Goal: Transaction & Acquisition: Purchase product/service

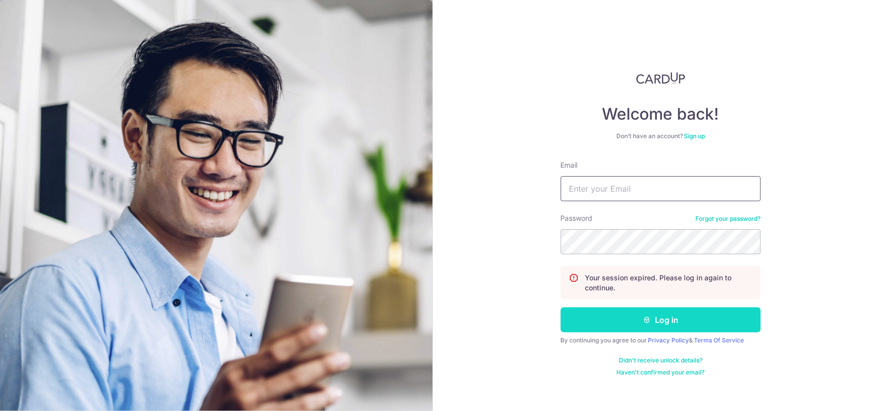
type input "[EMAIL_ADDRESS][DOMAIN_NAME]"
click at [602, 313] on button "Log in" at bounding box center [661, 319] width 200 height 25
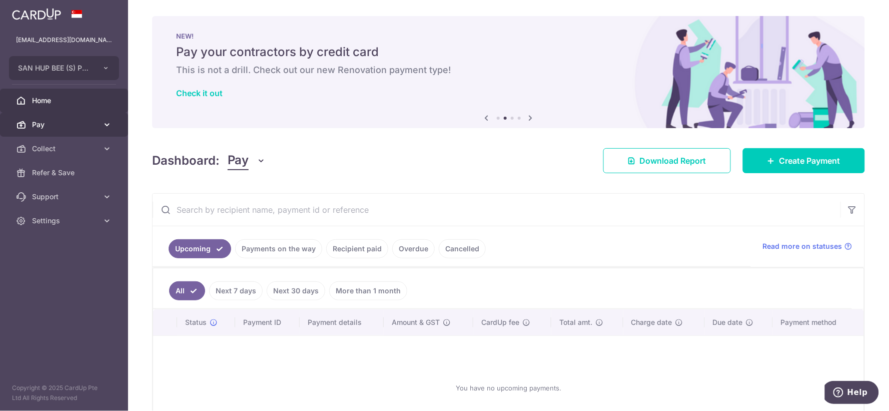
click at [55, 130] on link "Pay" at bounding box center [64, 125] width 128 height 24
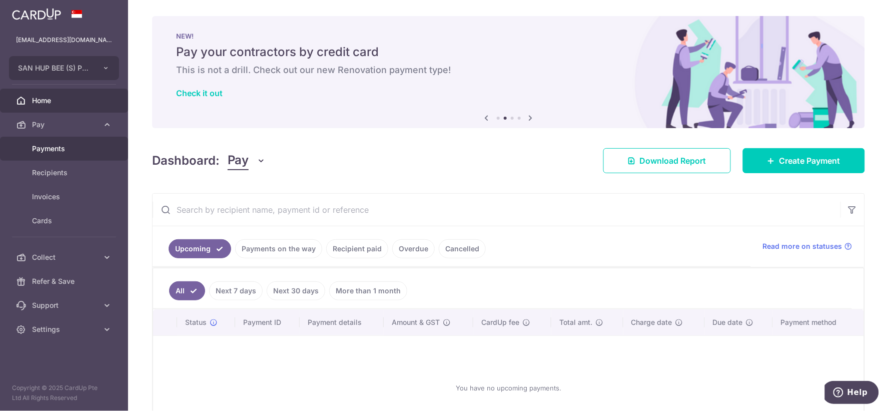
click at [70, 154] on link "Payments" at bounding box center [64, 149] width 128 height 24
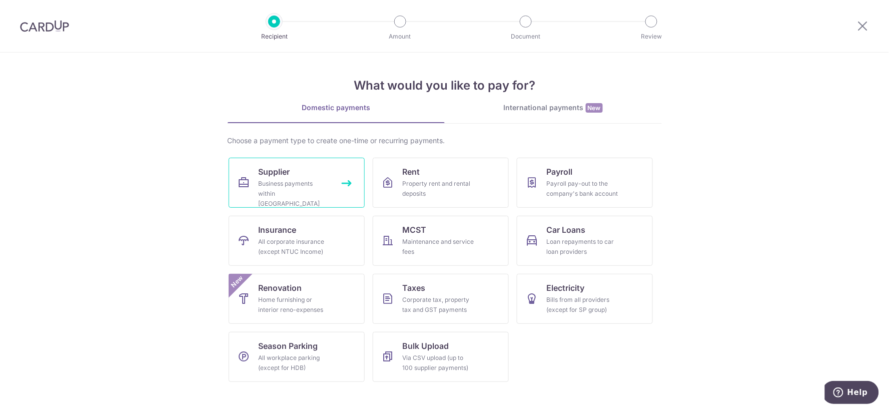
click at [244, 179] on icon at bounding box center [244, 183] width 12 height 12
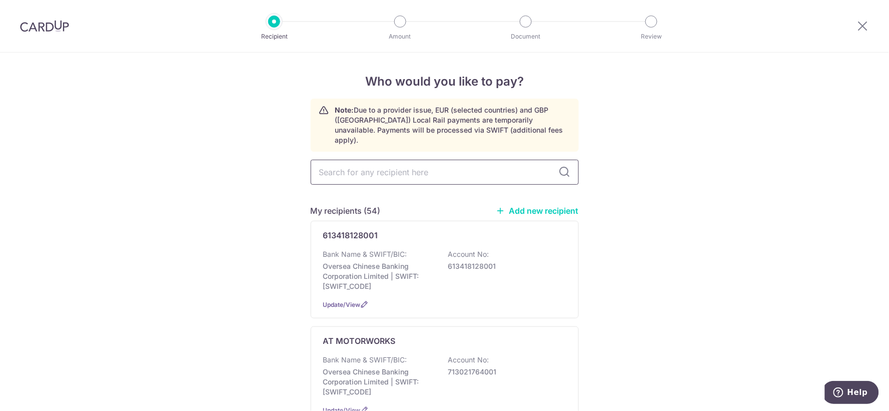
click at [373, 161] on input "text" at bounding box center [445, 172] width 268 height 25
type input "motor"
type input "motorist"
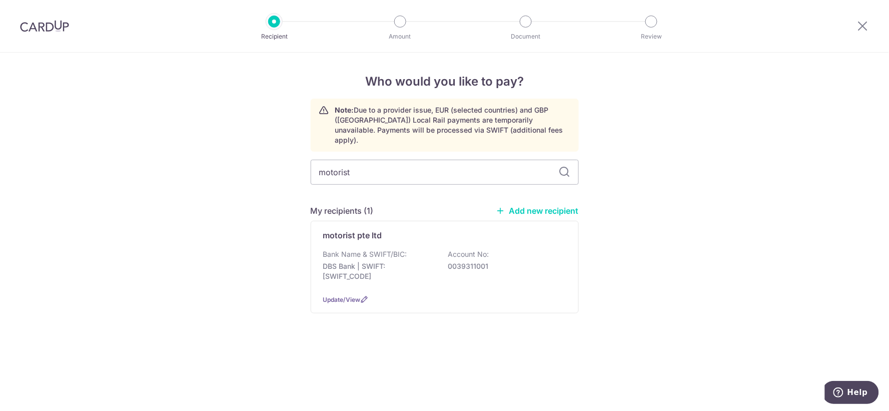
click at [403, 276] on div "Bank Name & SWIFT/BIC: DBS Bank | SWIFT: DBSSSGSGXXX Account No: 0039311001" at bounding box center [444, 267] width 243 height 37
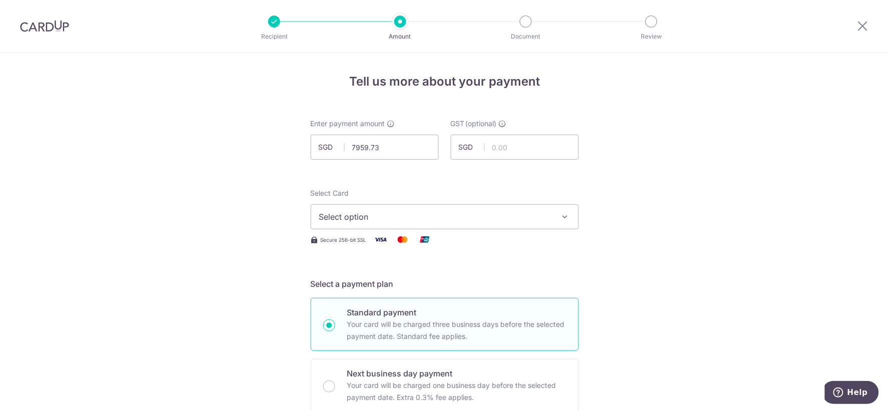
type input "7,959.73"
click at [313, 219] on button "Select option" at bounding box center [445, 216] width 268 height 25
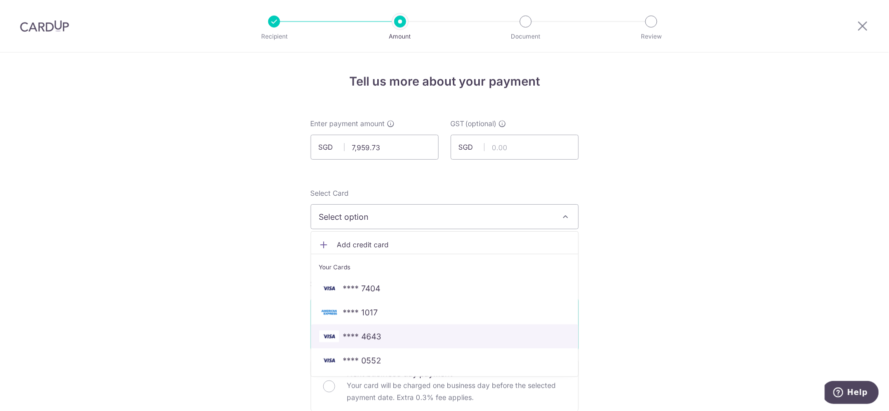
click at [372, 337] on span "**** 4643" at bounding box center [362, 336] width 39 height 12
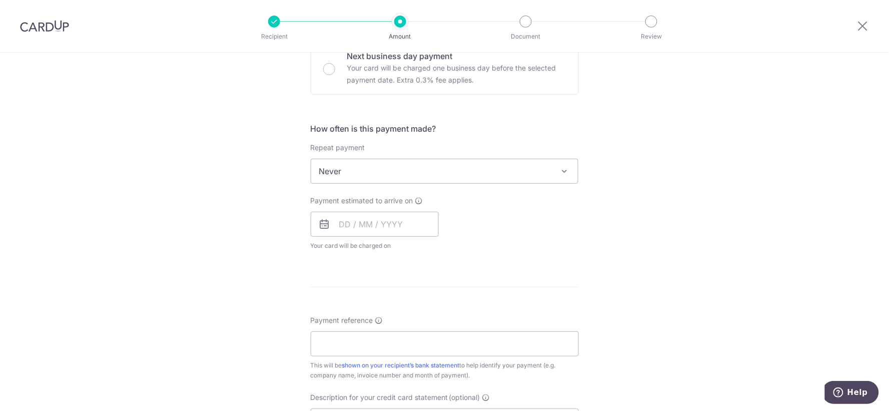
scroll to position [333, 0]
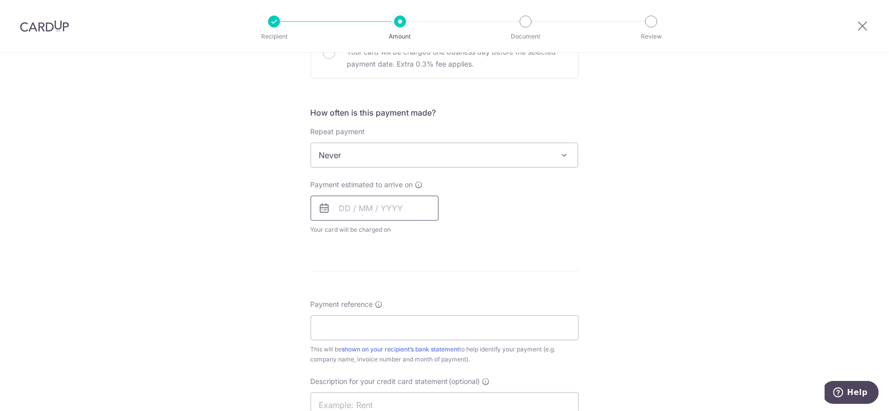
click at [367, 201] on input "text" at bounding box center [375, 208] width 128 height 25
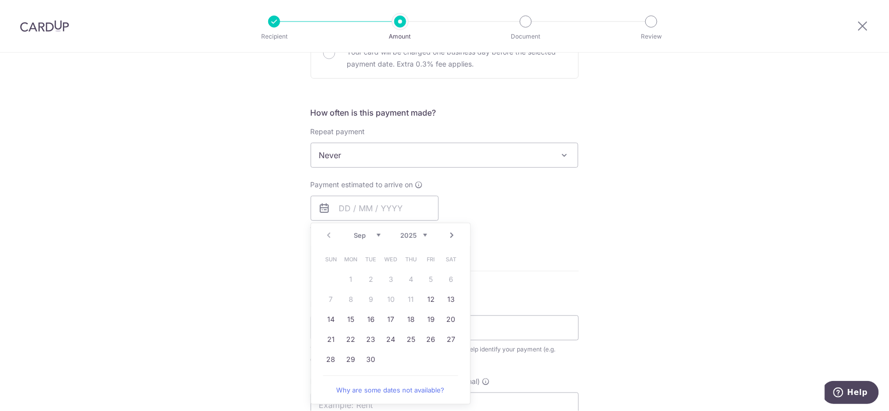
click at [429, 299] on link "12" at bounding box center [431, 299] width 16 height 16
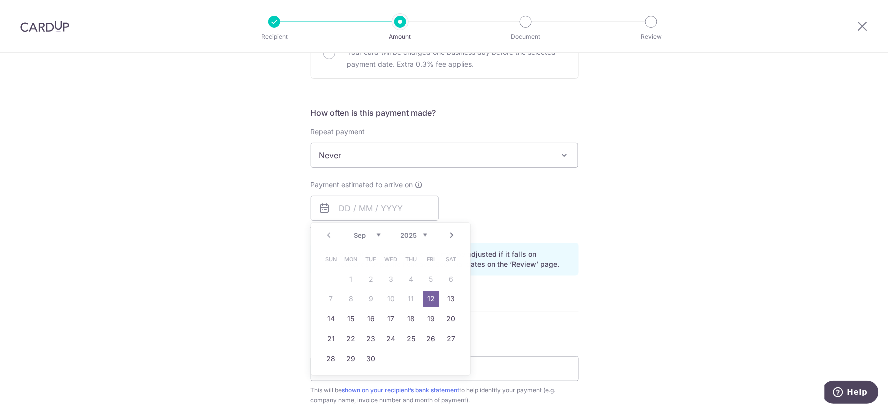
type input "12/09/2025"
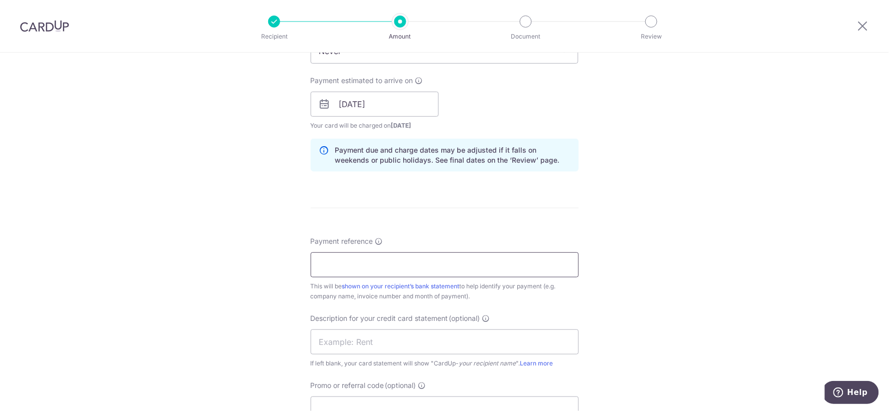
scroll to position [444, 0]
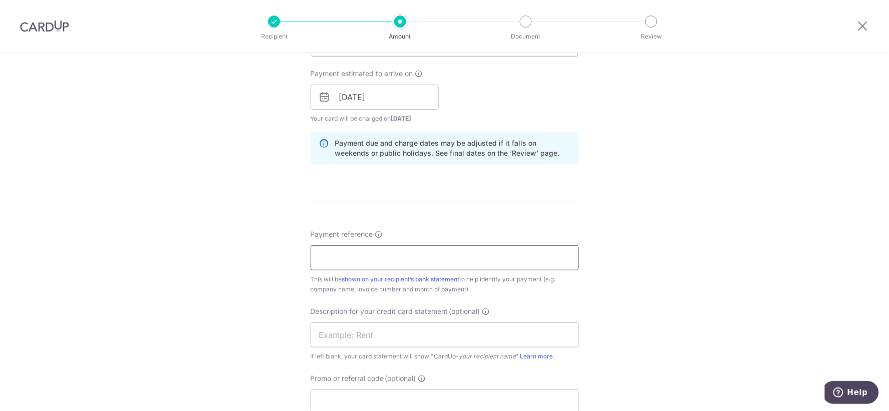
click at [456, 253] on input "Payment reference" at bounding box center [445, 257] width 268 height 25
drag, startPoint x: 376, startPoint y: 258, endPoint x: 501, endPoint y: 266, distance: 124.8
click at [501, 266] on input "SAN HUP BEE MAY24 BILLING" at bounding box center [445, 257] width 268 height 25
click at [445, 251] on input "SAN HUP BEE MAY24 BILLING" at bounding box center [445, 257] width 268 height 25
drag, startPoint x: 445, startPoint y: 252, endPoint x: 222, endPoint y: 244, distance: 223.8
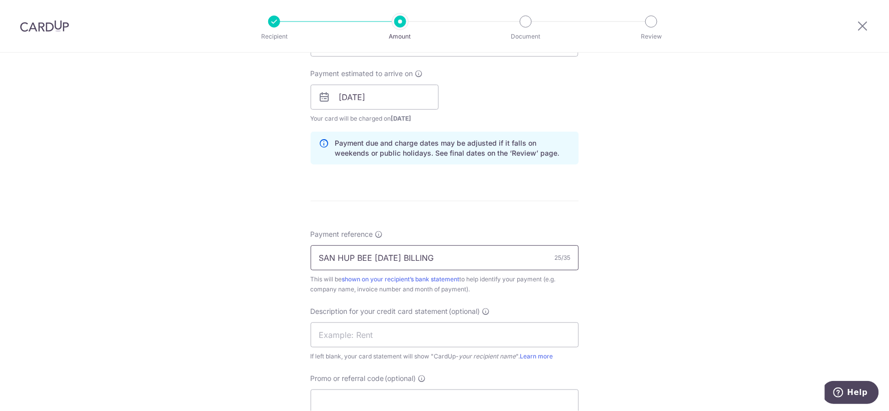
click at [222, 245] on div "Tell us more about your payment Enter payment amount SGD 7,959.73 7959.73 GST (…" at bounding box center [444, 114] width 889 height 1013
type input "i"
type input "INV 37945 39835 39806"
click at [463, 331] on input "text" at bounding box center [445, 334] width 268 height 25
type input "MOTORIST"
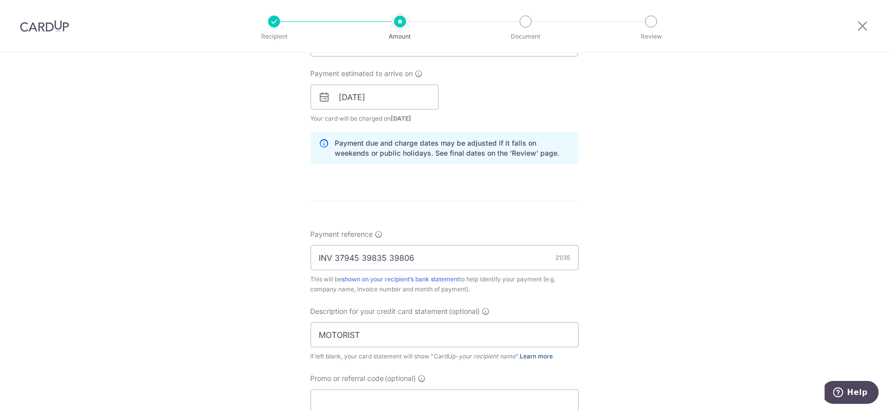
scroll to position [500, 0]
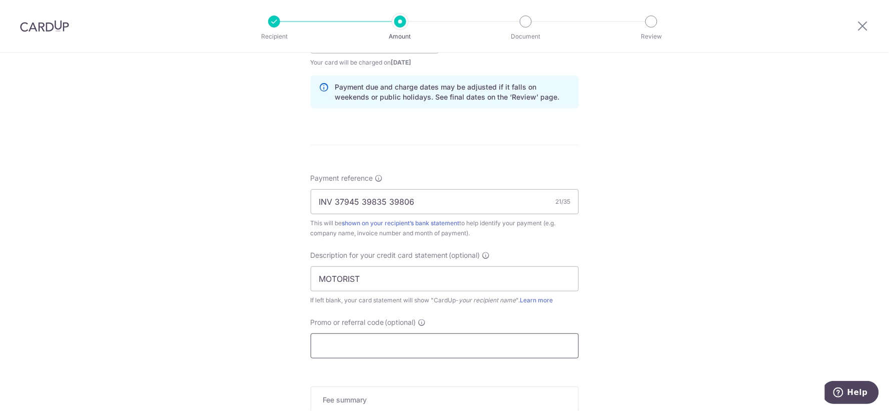
click at [458, 338] on input "Promo or referral code (optional)" at bounding box center [445, 345] width 268 height 25
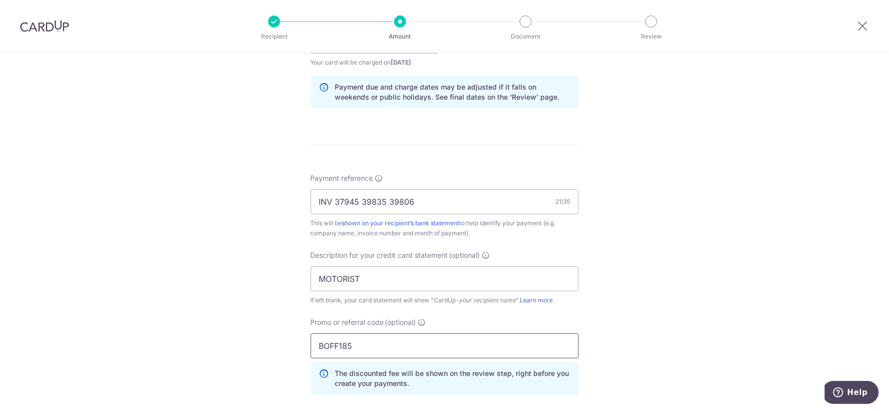
type input "BOFF185"
click at [606, 282] on div "Tell us more about your payment Enter payment amount SGD 7,959.73 7959.73 GST (…" at bounding box center [444, 81] width 889 height 1058
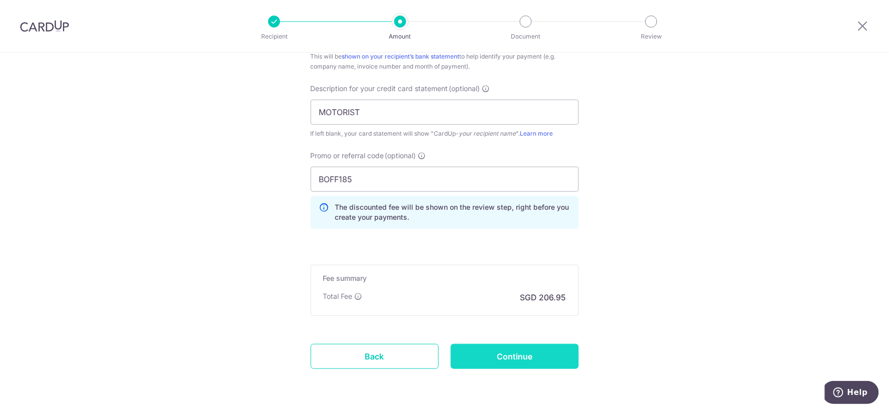
click at [532, 352] on input "Continue" at bounding box center [515, 356] width 128 height 25
type input "Create Schedule"
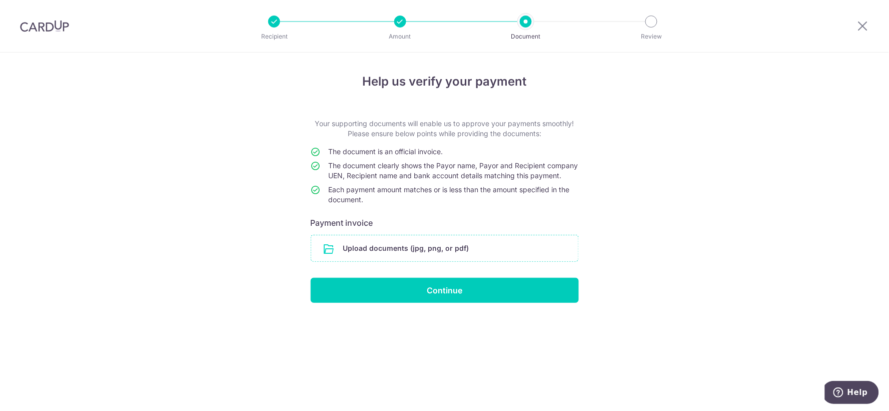
click at [528, 261] on input "file" at bounding box center [444, 248] width 267 height 26
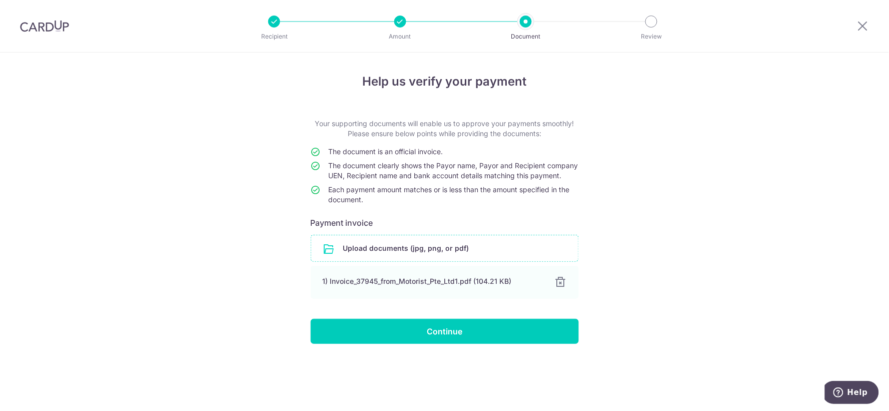
click at [487, 261] on input "file" at bounding box center [444, 248] width 267 height 26
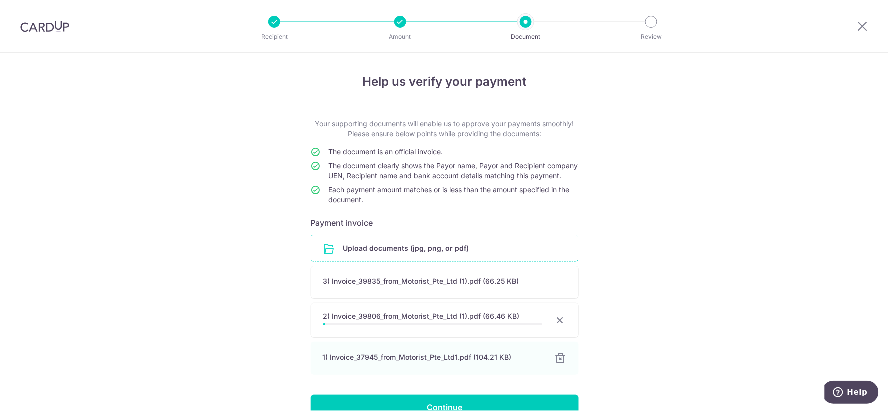
click at [680, 214] on div "Help us verify your payment Your supporting documents will enable us to approve…" at bounding box center [444, 260] width 889 height 414
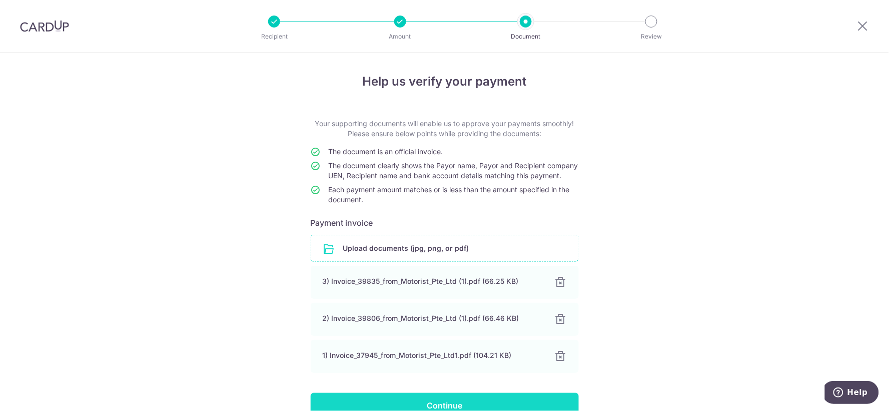
click at [443, 408] on input "Continue" at bounding box center [445, 405] width 268 height 25
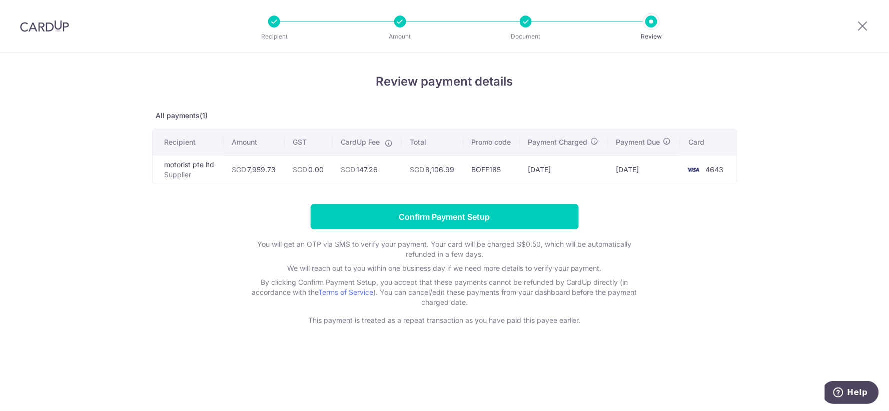
click at [687, 250] on form "Confirm Payment Setup You will get an OTP via SMS to verify your payment. Your …" at bounding box center [444, 264] width 585 height 121
click at [727, 238] on form "Confirm Payment Setup You will get an OTP via SMS to verify your payment. Your …" at bounding box center [444, 264] width 585 height 121
click at [727, 209] on form "Confirm Payment Setup You will get an OTP via SMS to verify your payment. Your …" at bounding box center [444, 264] width 585 height 121
click at [862, 27] on icon at bounding box center [863, 26] width 12 height 13
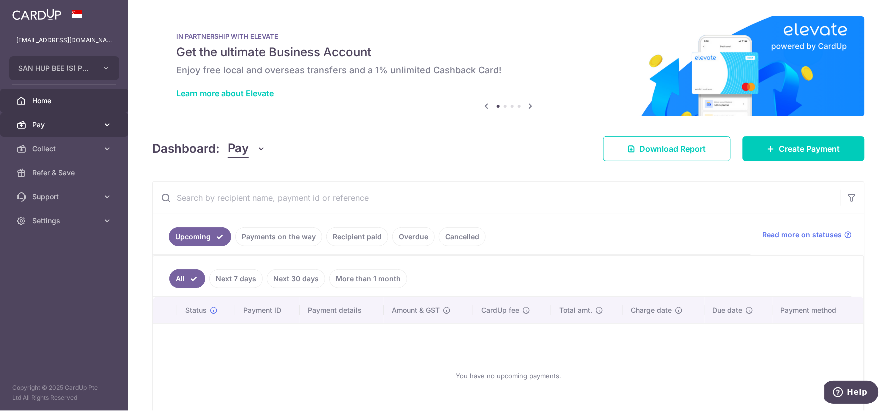
click at [104, 123] on icon at bounding box center [107, 125] width 10 height 10
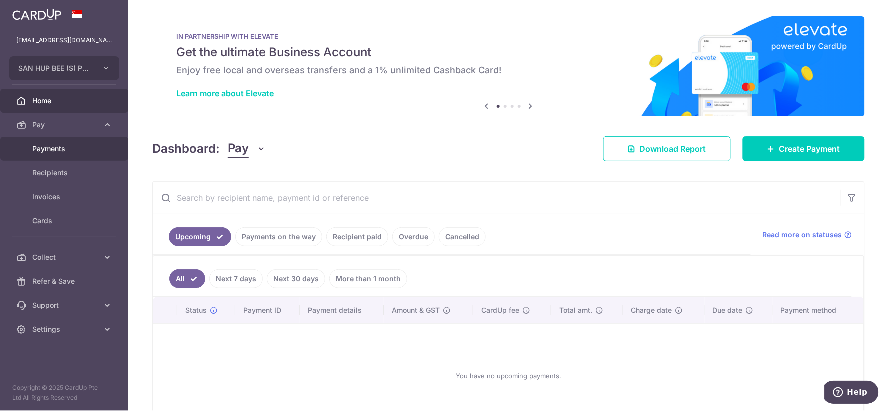
click at [89, 148] on span "Payments" at bounding box center [65, 149] width 66 height 10
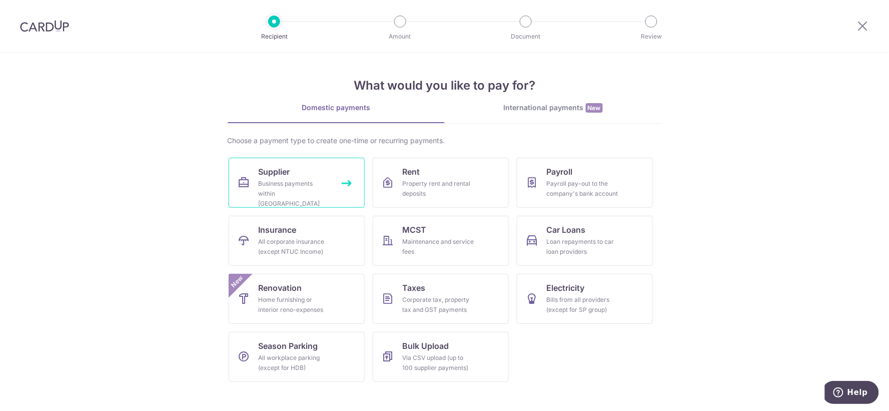
drag, startPoint x: 272, startPoint y: 160, endPoint x: 272, endPoint y: 147, distance: 13.0
click at [272, 159] on link "Supplier Business payments within [GEOGRAPHIC_DATA]" at bounding box center [297, 183] width 136 height 50
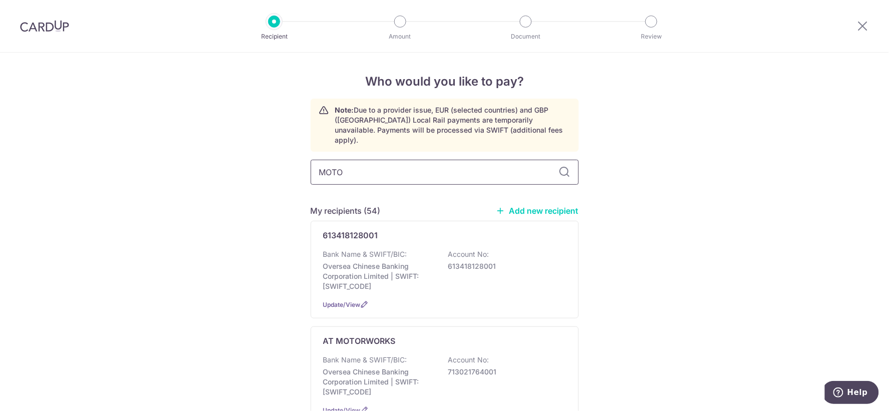
type input "MOTOR"
type input "MOTORIST"
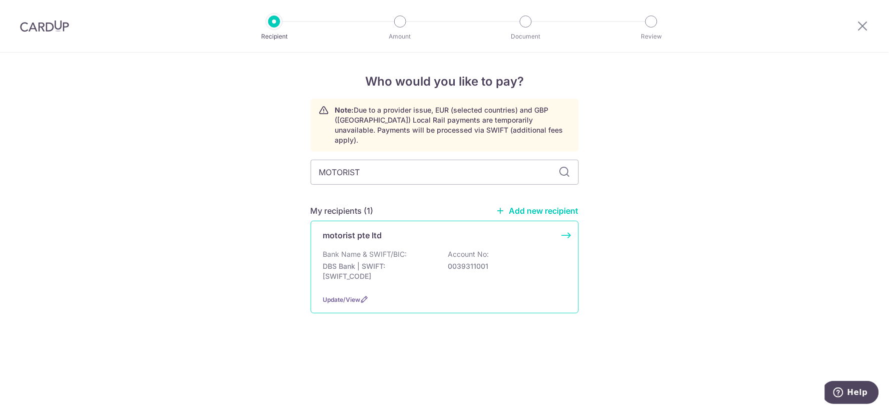
click at [406, 280] on div "motorist pte ltd Bank Name & SWIFT/BIC: DBS Bank | SWIFT: [SWIFT_CODE] Account …" at bounding box center [445, 267] width 268 height 93
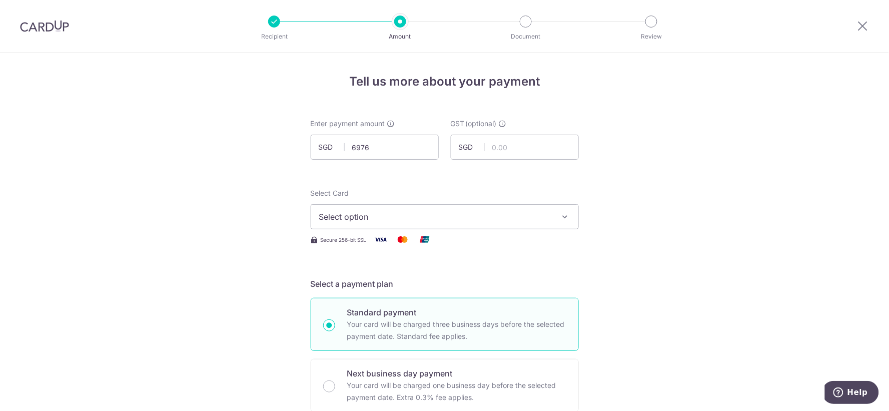
type input "6,976.00"
click at [337, 218] on span "Select option" at bounding box center [435, 217] width 233 height 12
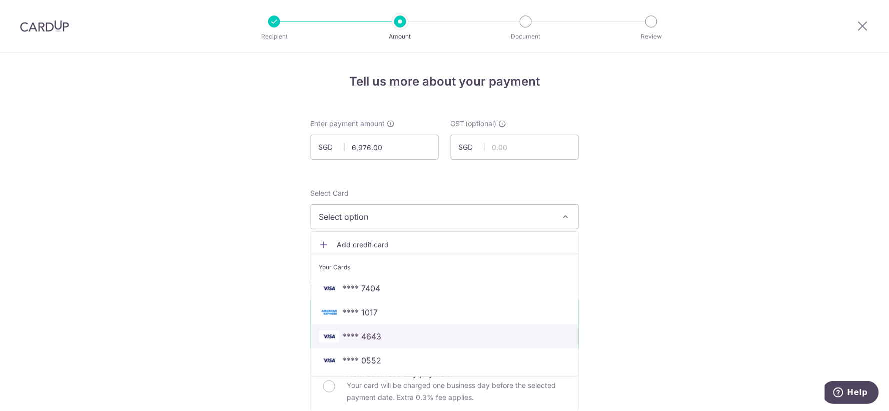
click at [366, 335] on span "**** 4643" at bounding box center [362, 336] width 39 height 12
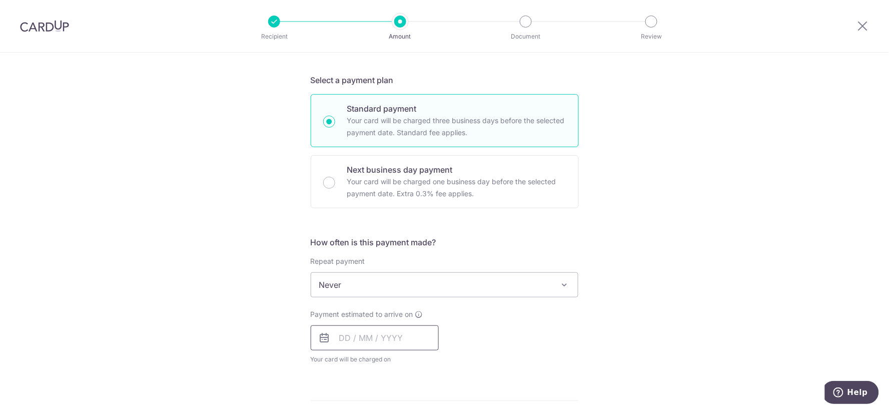
scroll to position [222, 0]
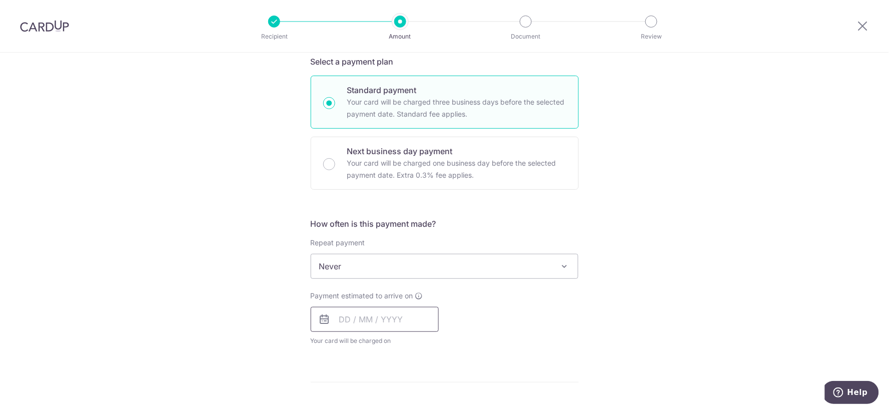
click at [398, 326] on input "text" at bounding box center [375, 319] width 128 height 25
click at [429, 406] on link "12" at bounding box center [431, 410] width 16 height 16
type input "[DATE]"
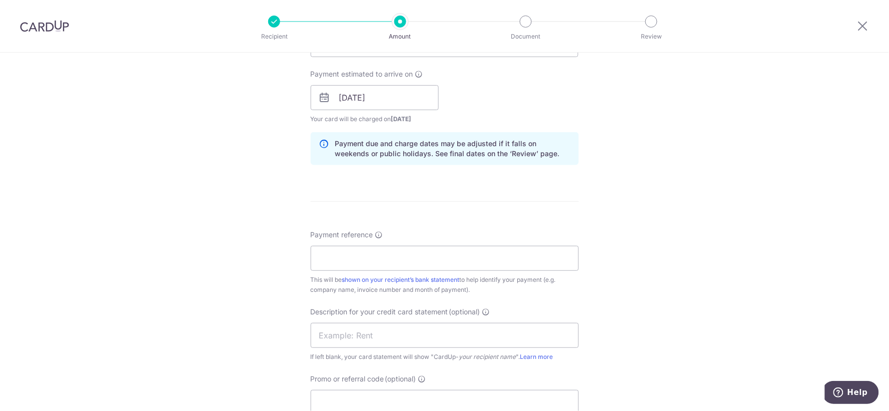
scroll to position [444, 0]
click at [463, 262] on input "Payment reference" at bounding box center [445, 257] width 268 height 25
type input "INV 37945 39806"
click at [448, 341] on input "text" at bounding box center [445, 334] width 268 height 25
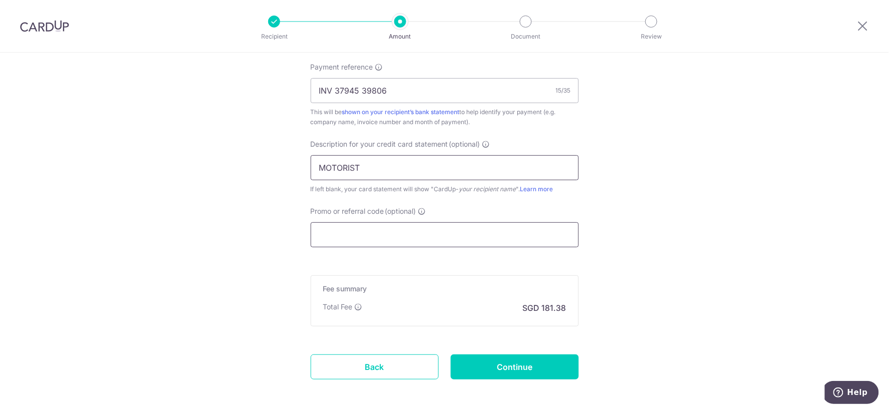
type input "MOTORIST"
click at [469, 234] on input "Promo or referral code (optional)" at bounding box center [445, 234] width 268 height 25
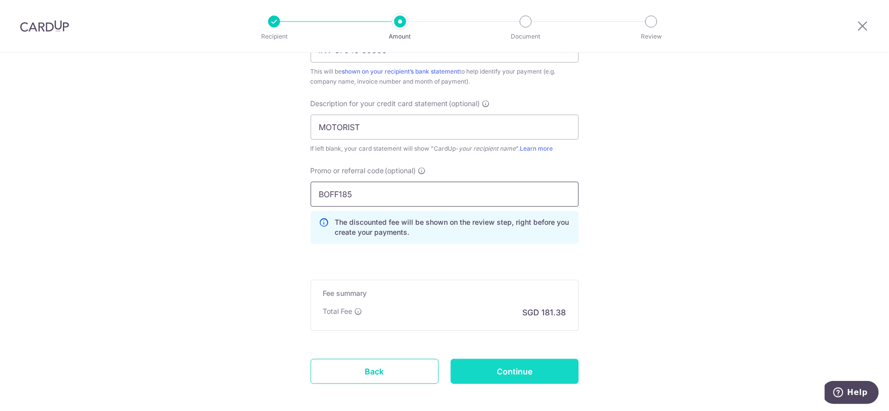
scroll to position [700, 0]
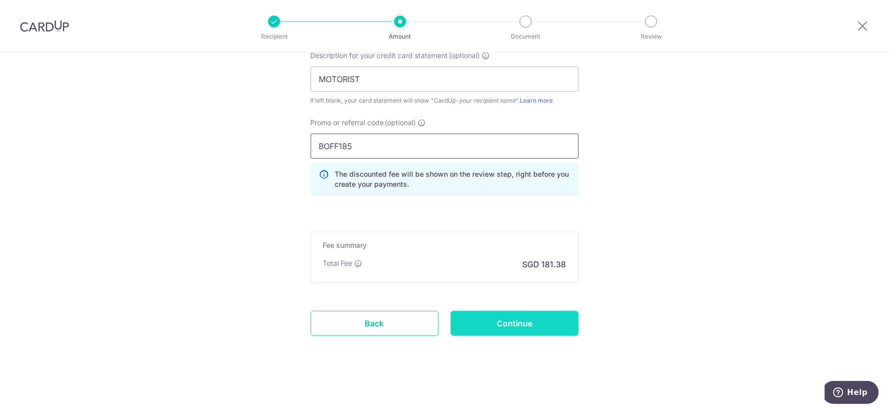
type input "BOFF185"
click at [561, 321] on input "Continue" at bounding box center [515, 323] width 128 height 25
type input "Create Schedule"
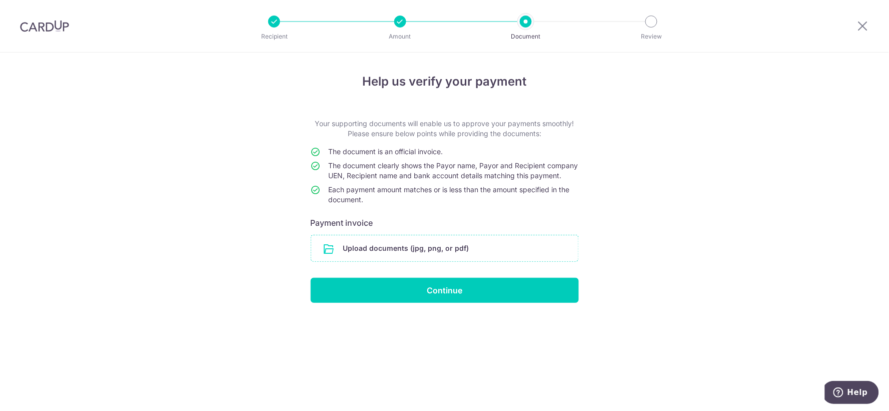
click at [356, 261] on input "file" at bounding box center [444, 248] width 267 height 26
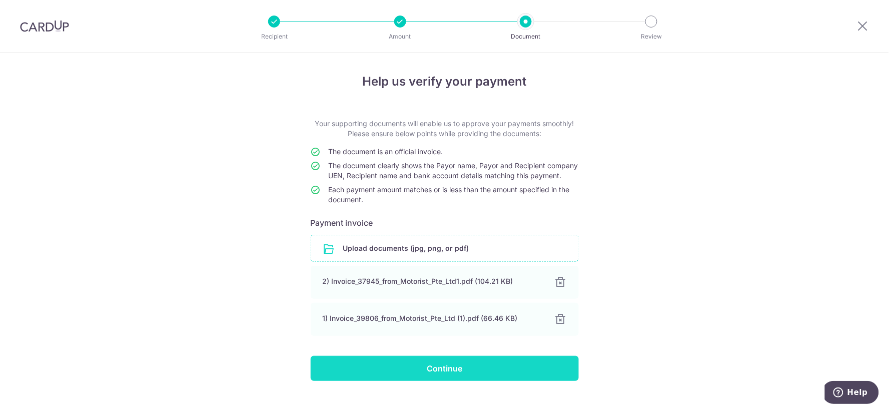
click at [406, 376] on input "Continue" at bounding box center [445, 368] width 268 height 25
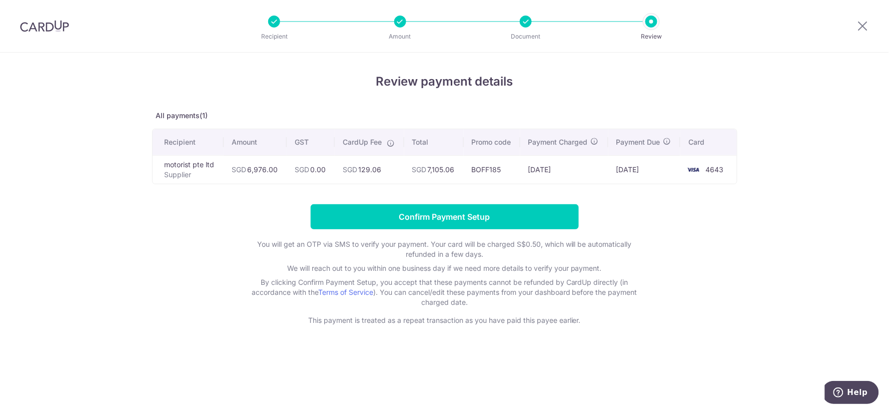
click at [689, 225] on form "Confirm Payment Setup You will get an OTP via SMS to verify your payment. Your …" at bounding box center [444, 264] width 585 height 121
click at [863, 31] on icon at bounding box center [863, 26] width 12 height 13
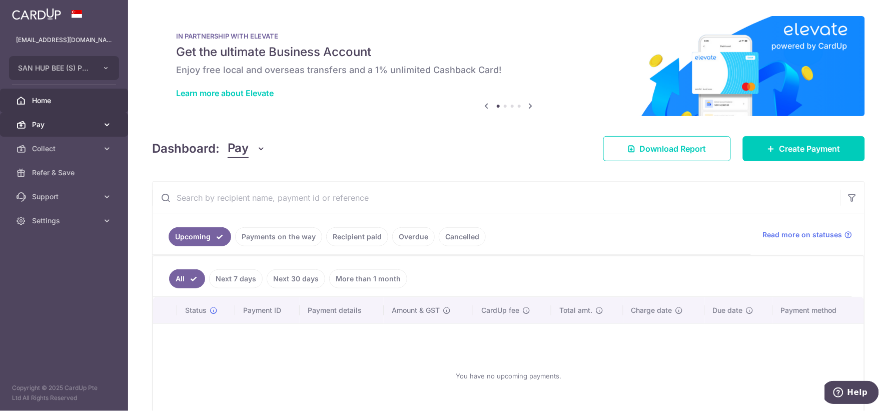
click at [75, 116] on link "Pay" at bounding box center [64, 125] width 128 height 24
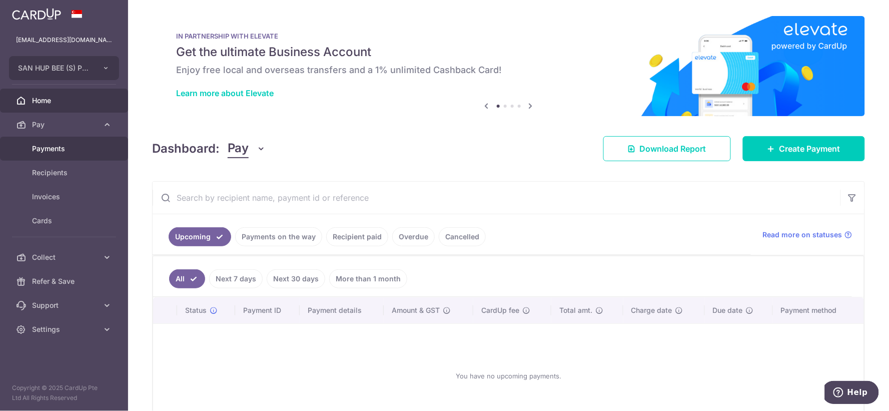
click at [79, 144] on span "Payments" at bounding box center [65, 149] width 66 height 10
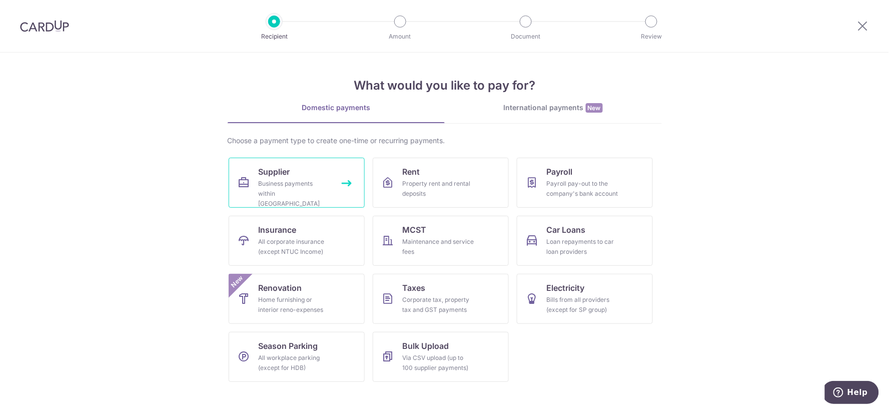
click at [257, 184] on link "Supplier Business payments within Singapore" at bounding box center [297, 183] width 136 height 50
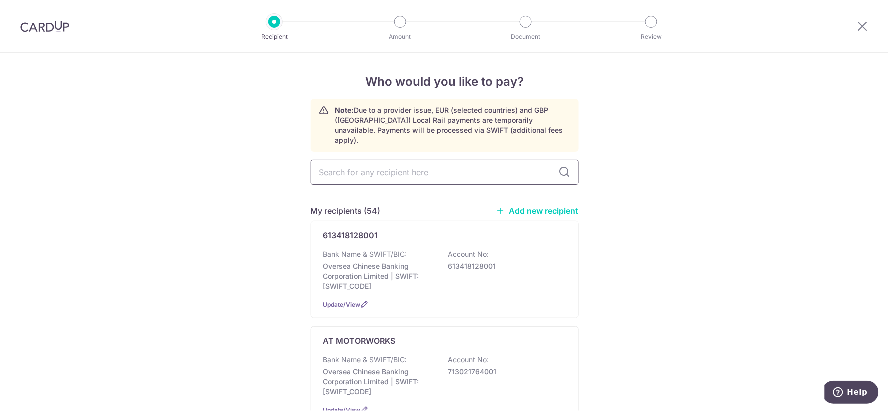
click at [428, 160] on input "text" at bounding box center [445, 172] width 268 height 25
type input "MOTORIST"
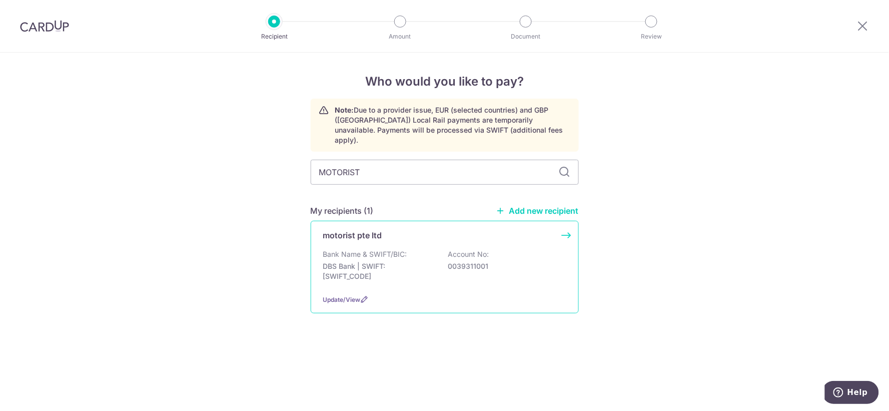
click at [426, 229] on div "motorist pte ltd" at bounding box center [438, 235] width 231 height 12
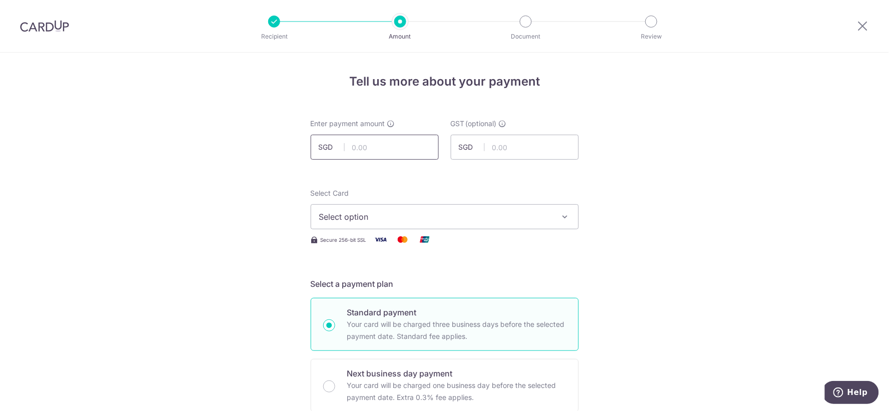
click at [383, 147] on input "text" at bounding box center [375, 147] width 128 height 25
type input "5,232.00"
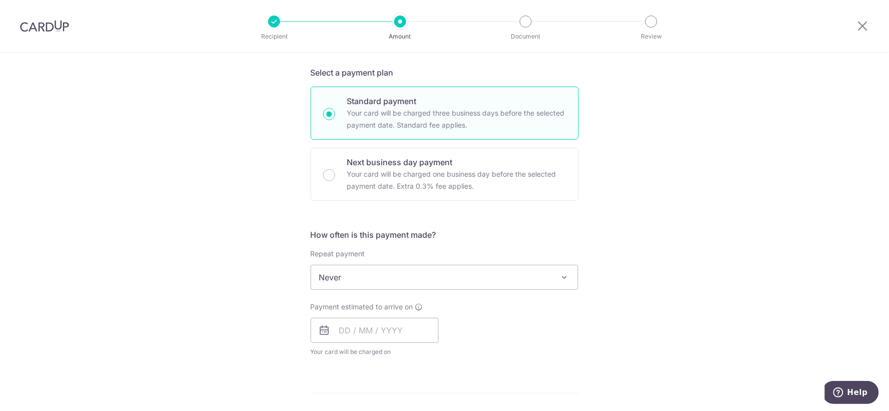
scroll to position [111, 0]
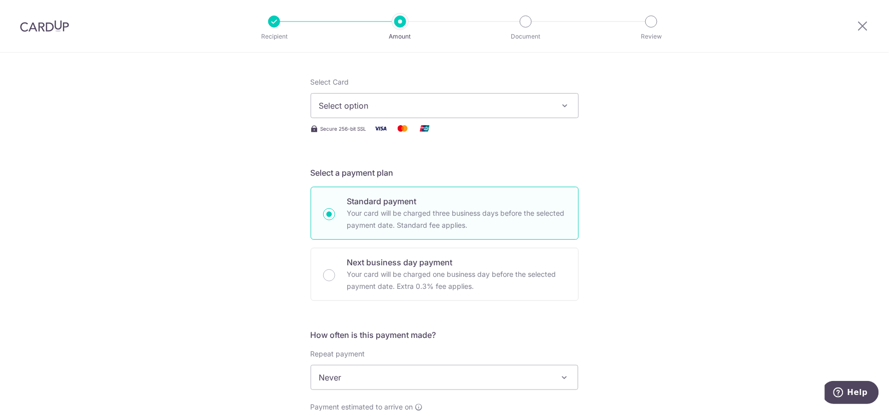
click at [406, 104] on span "Select option" at bounding box center [435, 106] width 233 height 12
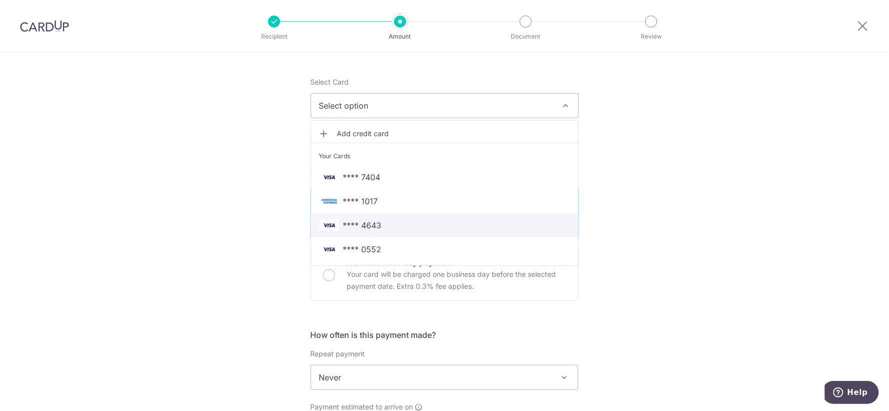
click at [397, 222] on span "**** 4643" at bounding box center [444, 225] width 251 height 12
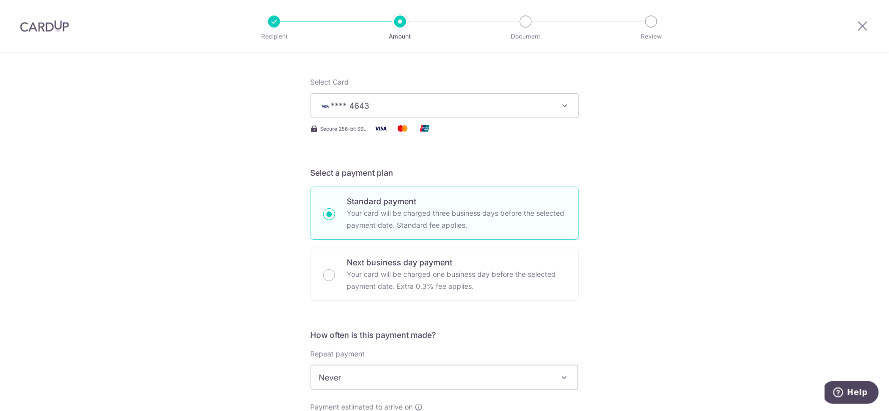
drag, startPoint x: 373, startPoint y: 378, endPoint x: 379, endPoint y: 367, distance: 12.8
click at [373, 379] on span "Never" at bounding box center [444, 377] width 267 height 24
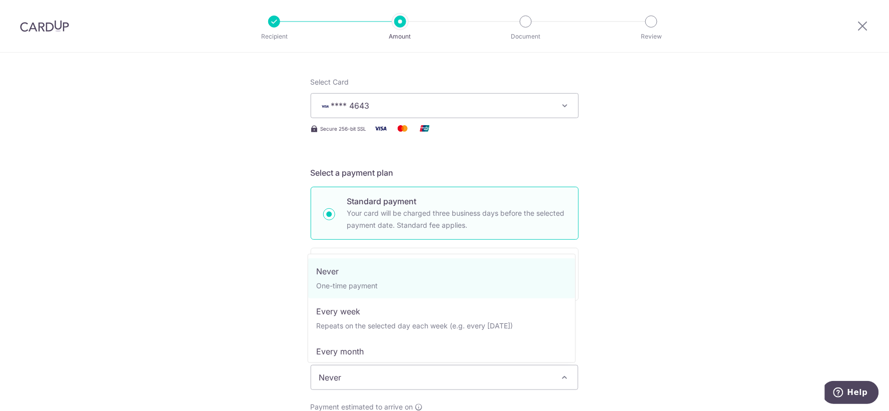
scroll to position [99, 0]
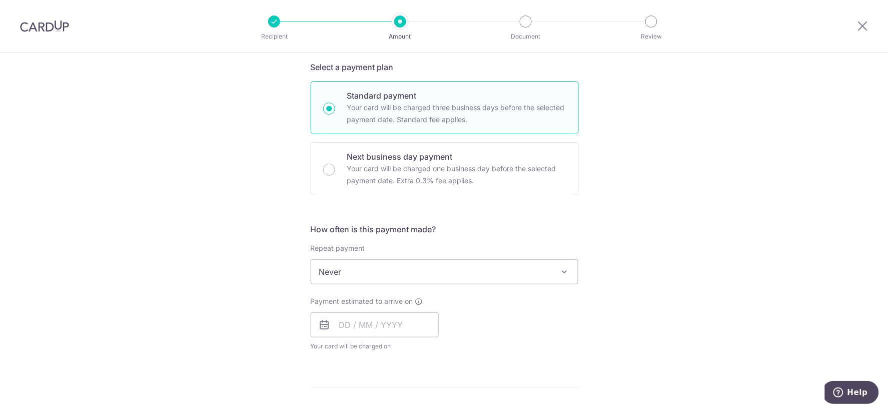
scroll to position [278, 0]
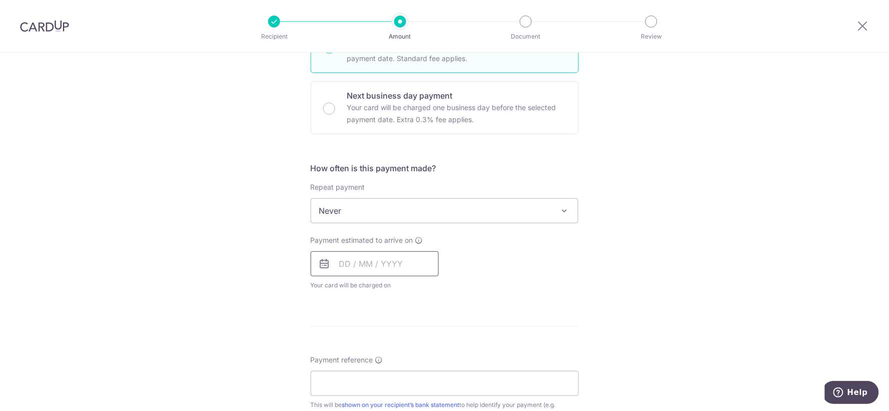
click at [385, 267] on input "text" at bounding box center [375, 263] width 128 height 25
click at [436, 352] on link "12" at bounding box center [431, 355] width 16 height 16
type input "[DATE]"
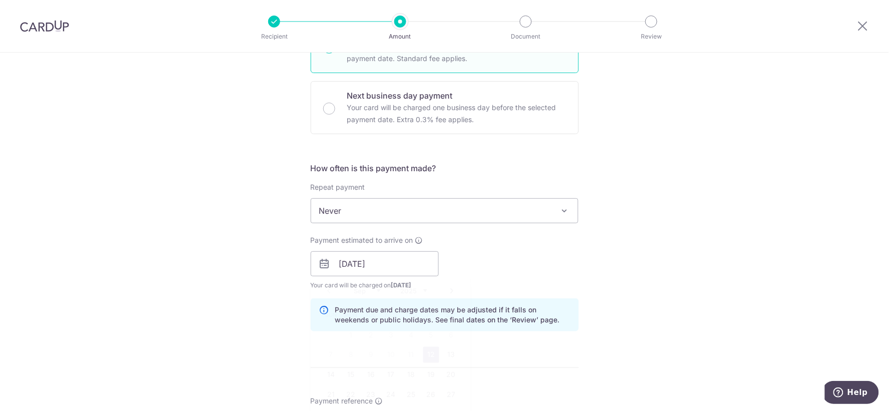
scroll to position [500, 0]
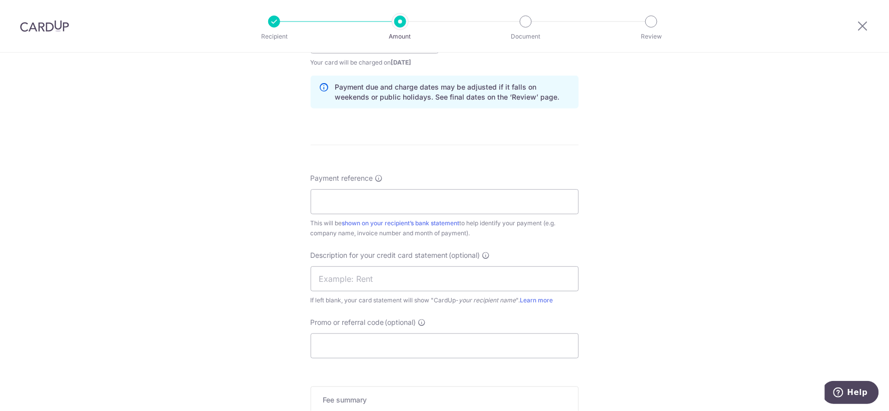
click at [415, 181] on div "Payment reference This will be shown on your recipient’s bank statement to help…" at bounding box center [445, 205] width 268 height 65
drag, startPoint x: 412, startPoint y: 209, endPoint x: 418, endPoint y: 204, distance: 8.2
click at [412, 209] on input "Payment reference" at bounding box center [445, 201] width 268 height 25
type input "INV 37945"
drag, startPoint x: 682, startPoint y: 153, endPoint x: 644, endPoint y: 203, distance: 62.5
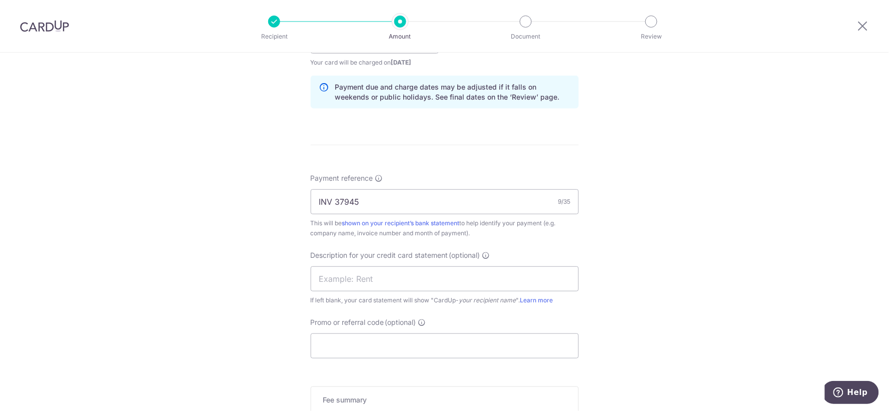
click at [682, 153] on div "Tell us more about your payment Enter payment amount SGD 5,232.00 5232.00 GST (…" at bounding box center [444, 58] width 889 height 1013
drag, startPoint x: 559, startPoint y: 259, endPoint x: 548, endPoint y: 286, distance: 28.5
click at [549, 284] on div "Description for your credit card statement (optional) If left blank, your card …" at bounding box center [445, 277] width 268 height 55
click at [548, 286] on input "text" at bounding box center [445, 278] width 268 height 25
type input "MOTORIST DIAMON"
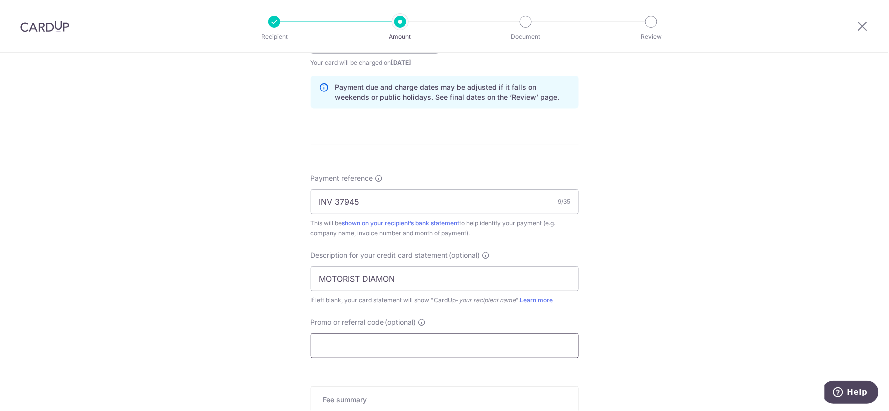
click at [428, 348] on input "Promo or referral code (optional)" at bounding box center [445, 345] width 268 height 25
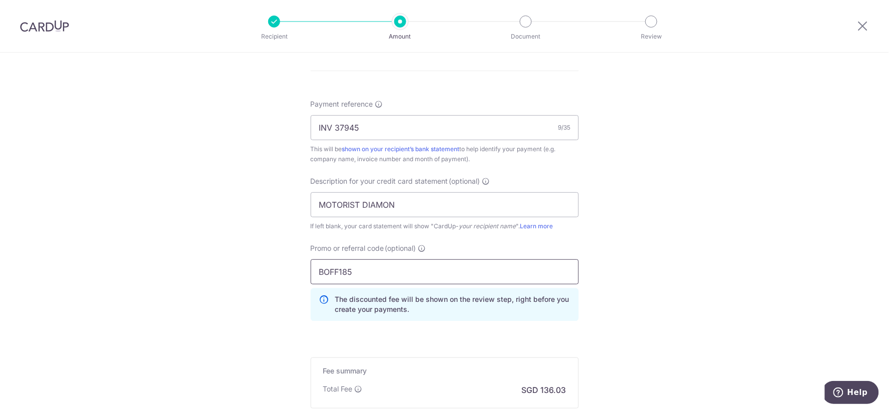
scroll to position [667, 0]
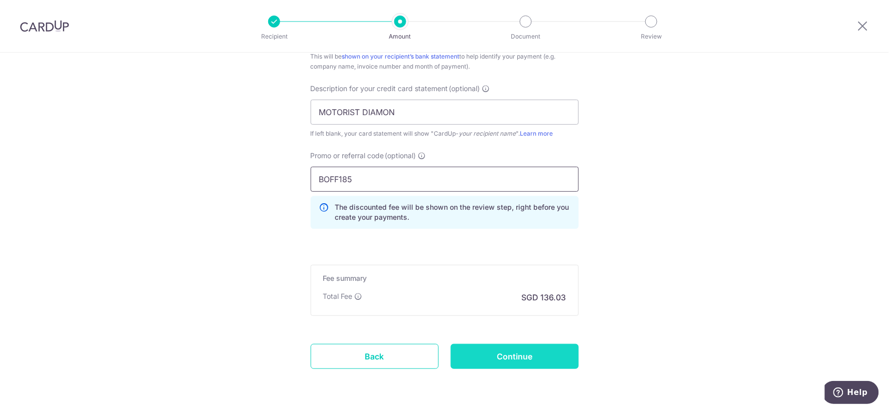
type input "BOFF185"
click at [526, 345] on input "Continue" at bounding box center [515, 356] width 128 height 25
type input "Create Schedule"
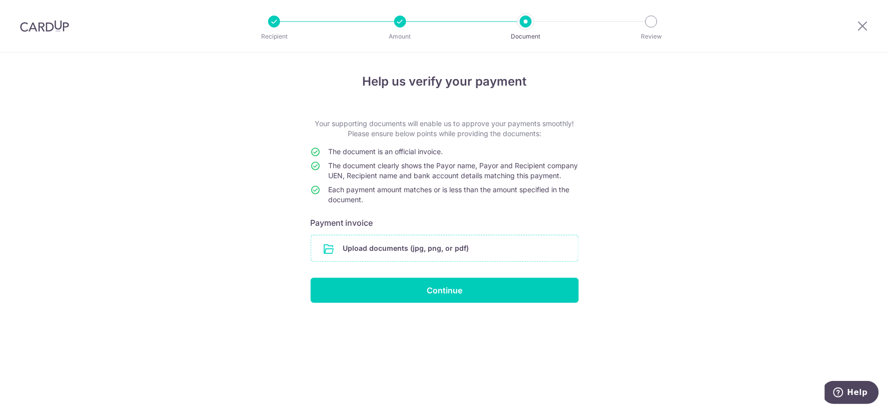
click at [510, 261] on input "file" at bounding box center [444, 248] width 267 height 26
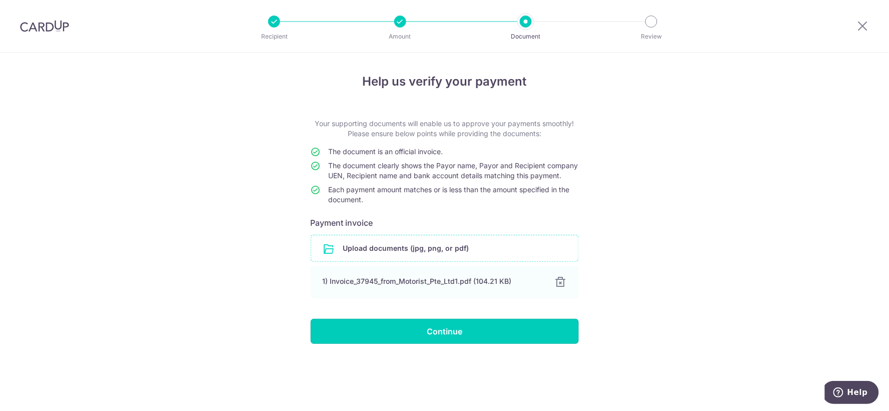
click at [393, 342] on input "Continue" at bounding box center [445, 331] width 268 height 25
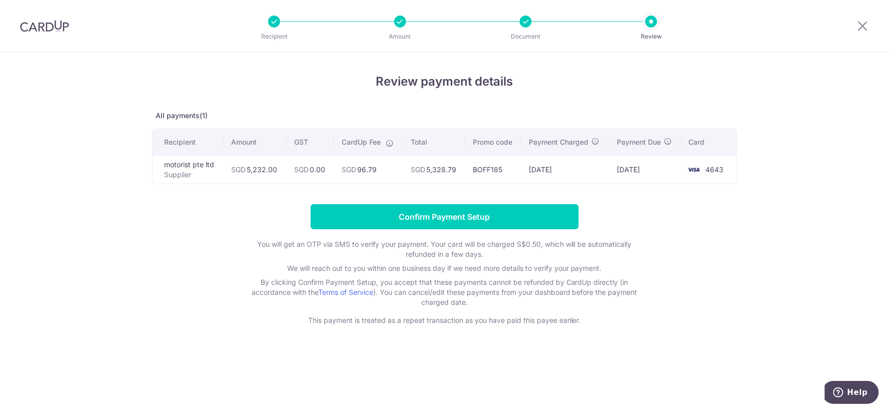
click at [825, 100] on div "Review payment details All payments(1) Recipient Amount GST CardUp Fee Total Pr…" at bounding box center [444, 232] width 889 height 358
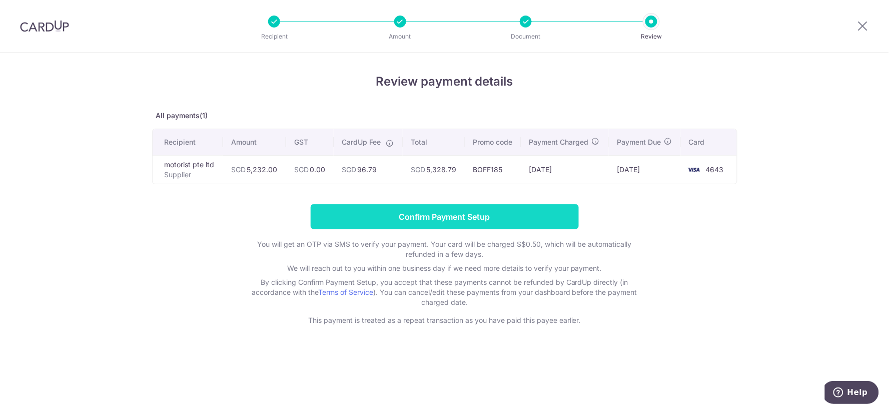
click at [476, 206] on input "Confirm Payment Setup" at bounding box center [445, 216] width 268 height 25
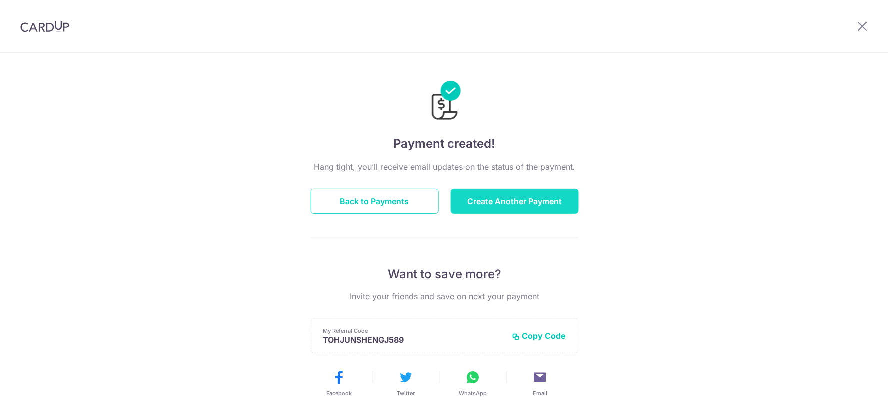
click at [479, 192] on button "Create Another Payment" at bounding box center [515, 201] width 128 height 25
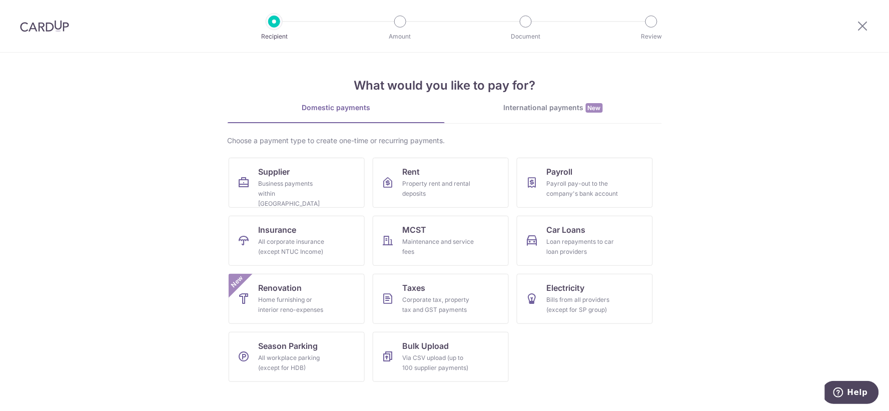
click at [716, 166] on section "What would you like to pay for? Domestic payments International payments New Ch…" at bounding box center [444, 232] width 889 height 358
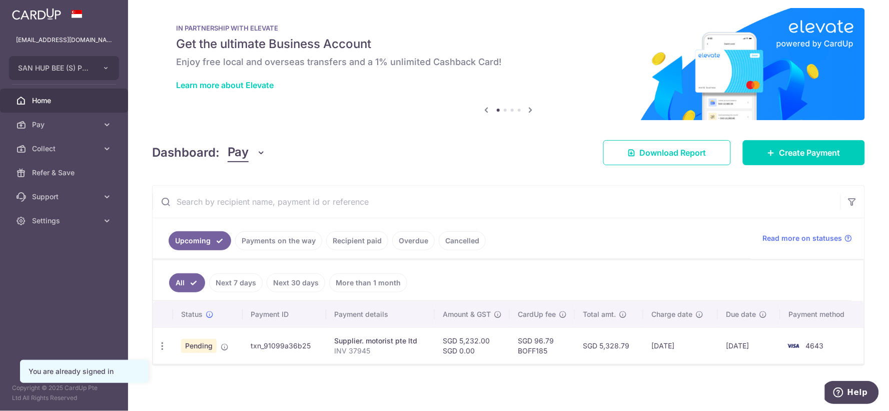
scroll to position [11, 0]
